Goal: Information Seeking & Learning: Learn about a topic

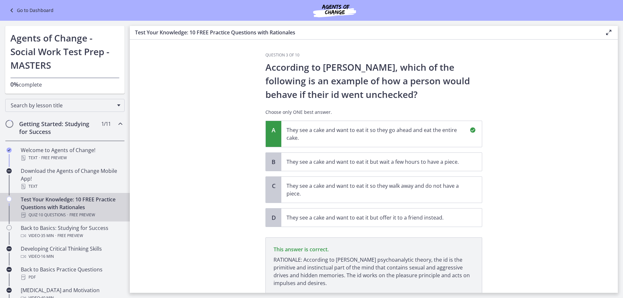
scroll to position [49, 0]
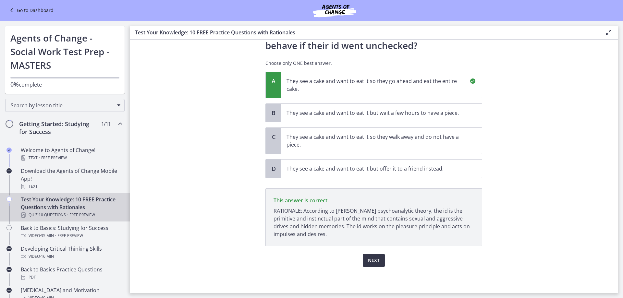
click at [377, 262] on button "Next" at bounding box center [374, 260] width 22 height 13
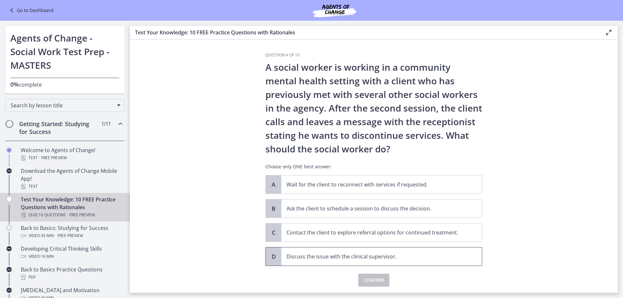
click at [407, 262] on span "Discuss the issue with the clinical supervisor." at bounding box center [381, 257] width 201 height 18
click at [379, 278] on span "Confirm" at bounding box center [374, 281] width 21 height 8
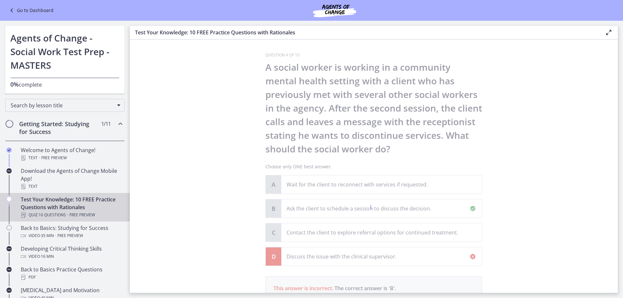
scroll to position [96, 0]
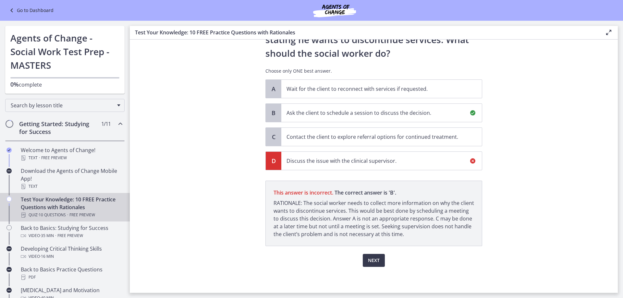
click at [384, 260] on div "Next" at bounding box center [374, 256] width 217 height 21
click at [377, 261] on span "Next" at bounding box center [374, 261] width 12 height 8
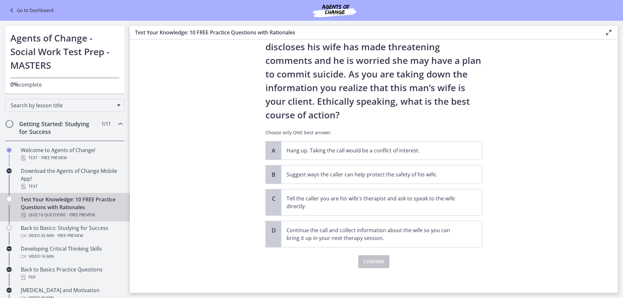
scroll to position [49, 0]
click at [406, 175] on p "Suggest ways the caller can help protect the safety of his wife." at bounding box center [375, 173] width 177 height 8
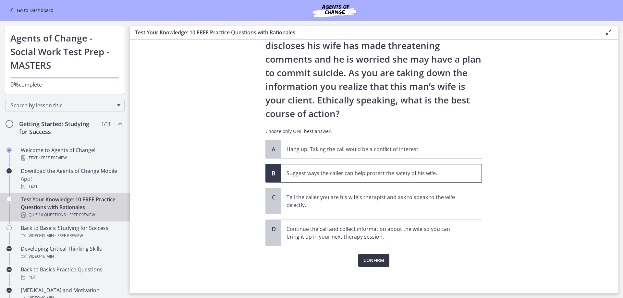
click at [364, 263] on span "Confirm" at bounding box center [374, 261] width 21 height 8
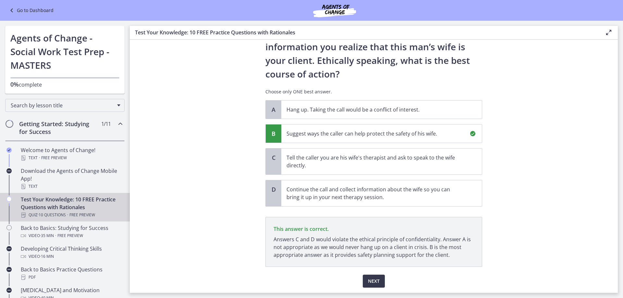
scroll to position [109, 0]
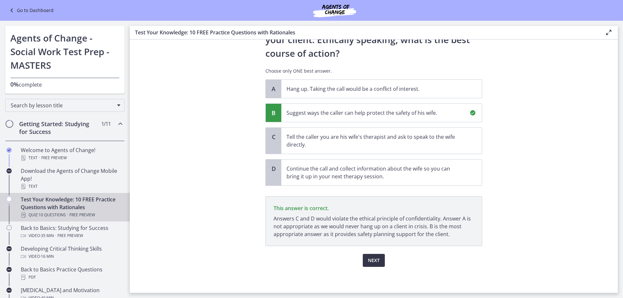
click at [378, 260] on button "Next" at bounding box center [374, 260] width 22 height 13
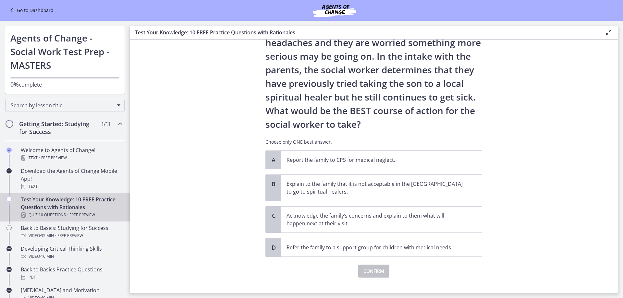
scroll to position [90, 0]
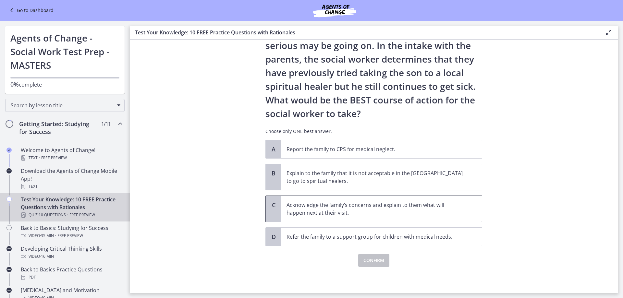
click at [390, 211] on p "Acknowledge the family’s concerns and explain to them what will happen next at …" at bounding box center [375, 209] width 177 height 16
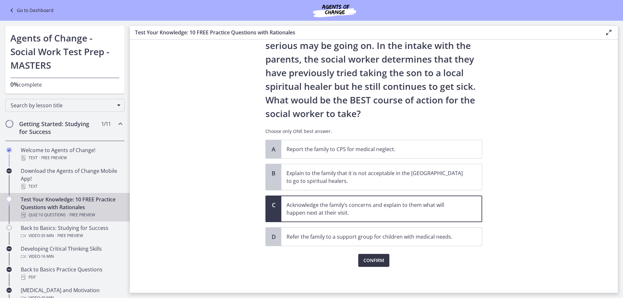
click at [377, 259] on span "Confirm" at bounding box center [374, 261] width 21 height 8
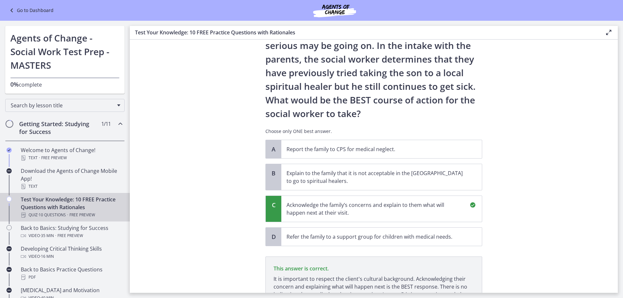
scroll to position [166, 0]
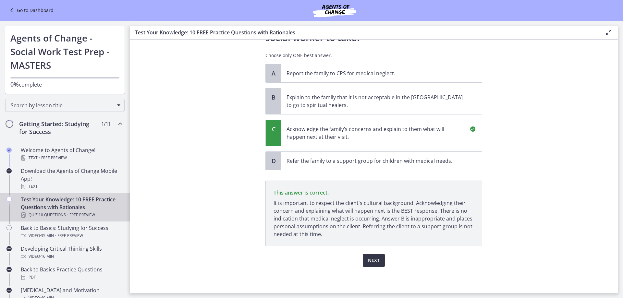
click at [376, 258] on span "Next" at bounding box center [374, 261] width 12 height 8
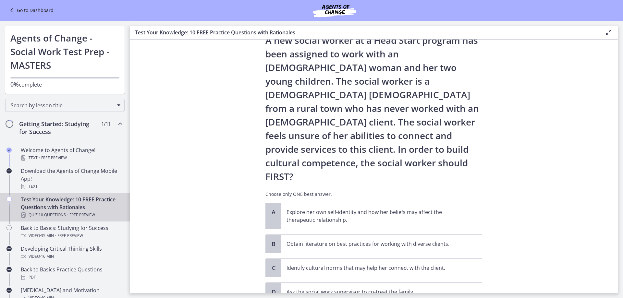
scroll to position [55, 0]
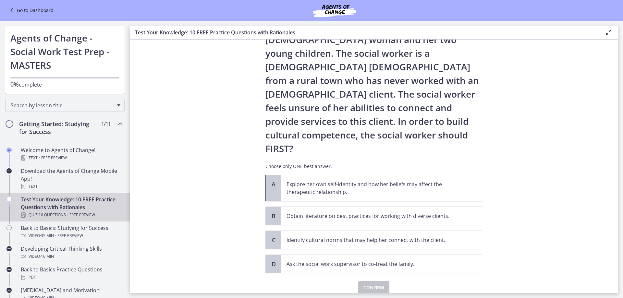
click at [389, 180] on p "Explore her own self-identity and how her beliefs may affect the therapeutic re…" at bounding box center [375, 188] width 177 height 16
click at [371, 284] on span "Confirm" at bounding box center [374, 288] width 21 height 8
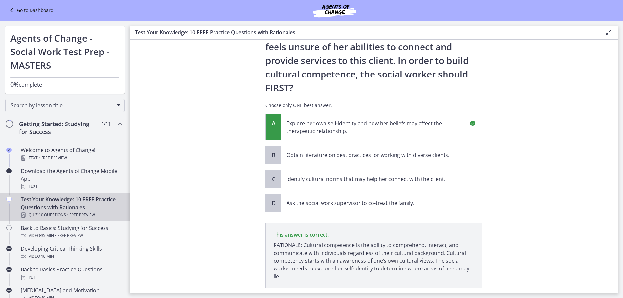
scroll to position [131, 0]
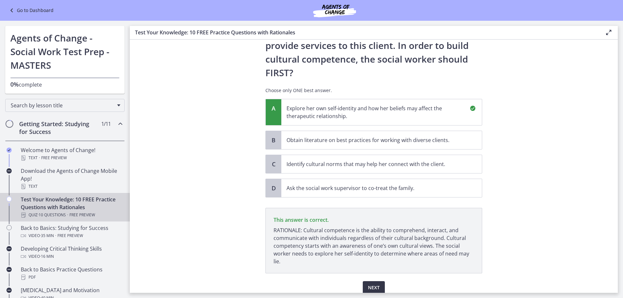
click at [380, 281] on button "Next" at bounding box center [374, 287] width 22 height 13
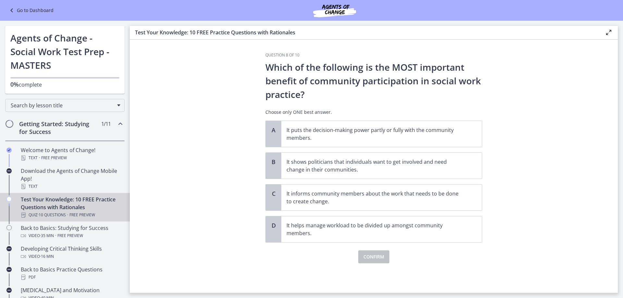
scroll to position [0, 0]
click at [464, 194] on span "It informs community members about the work that needs to be done to create cha…" at bounding box center [381, 198] width 201 height 26
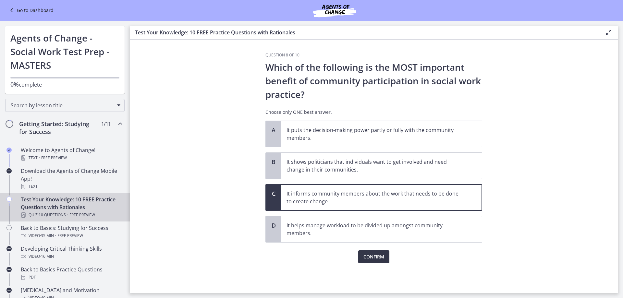
click at [373, 251] on button "Confirm" at bounding box center [373, 257] width 31 height 13
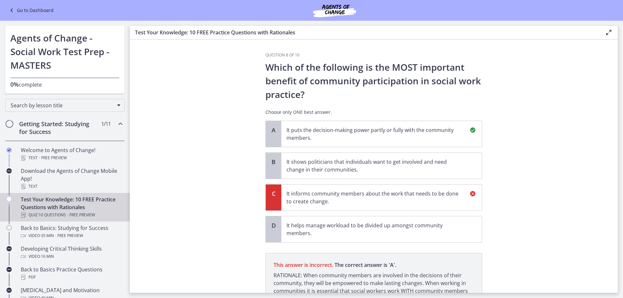
scroll to position [65, 0]
